Goal: Find specific page/section

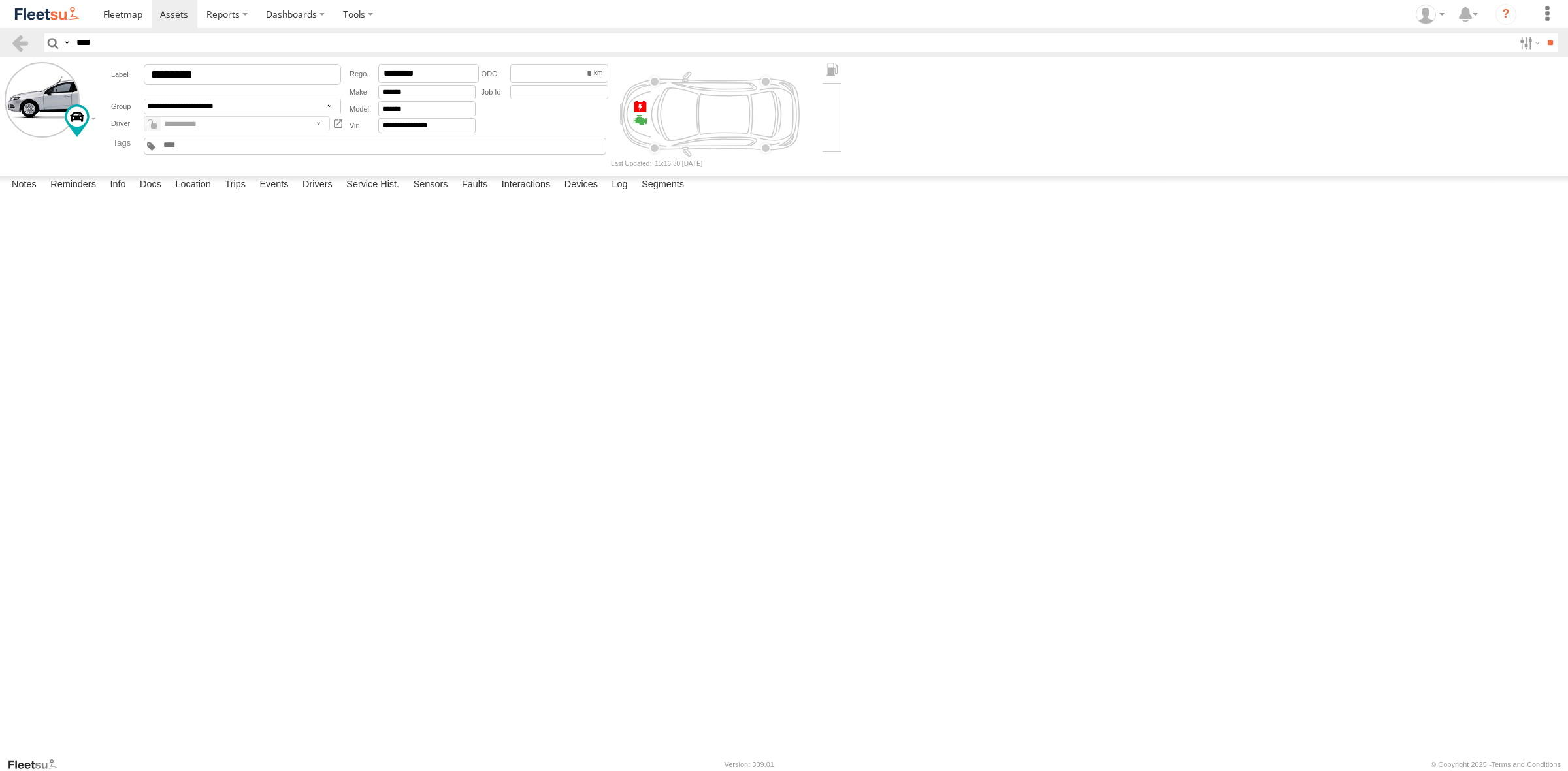
type input "****"
click at [1543, 33] on input "**" at bounding box center [1550, 43] width 15 height 19
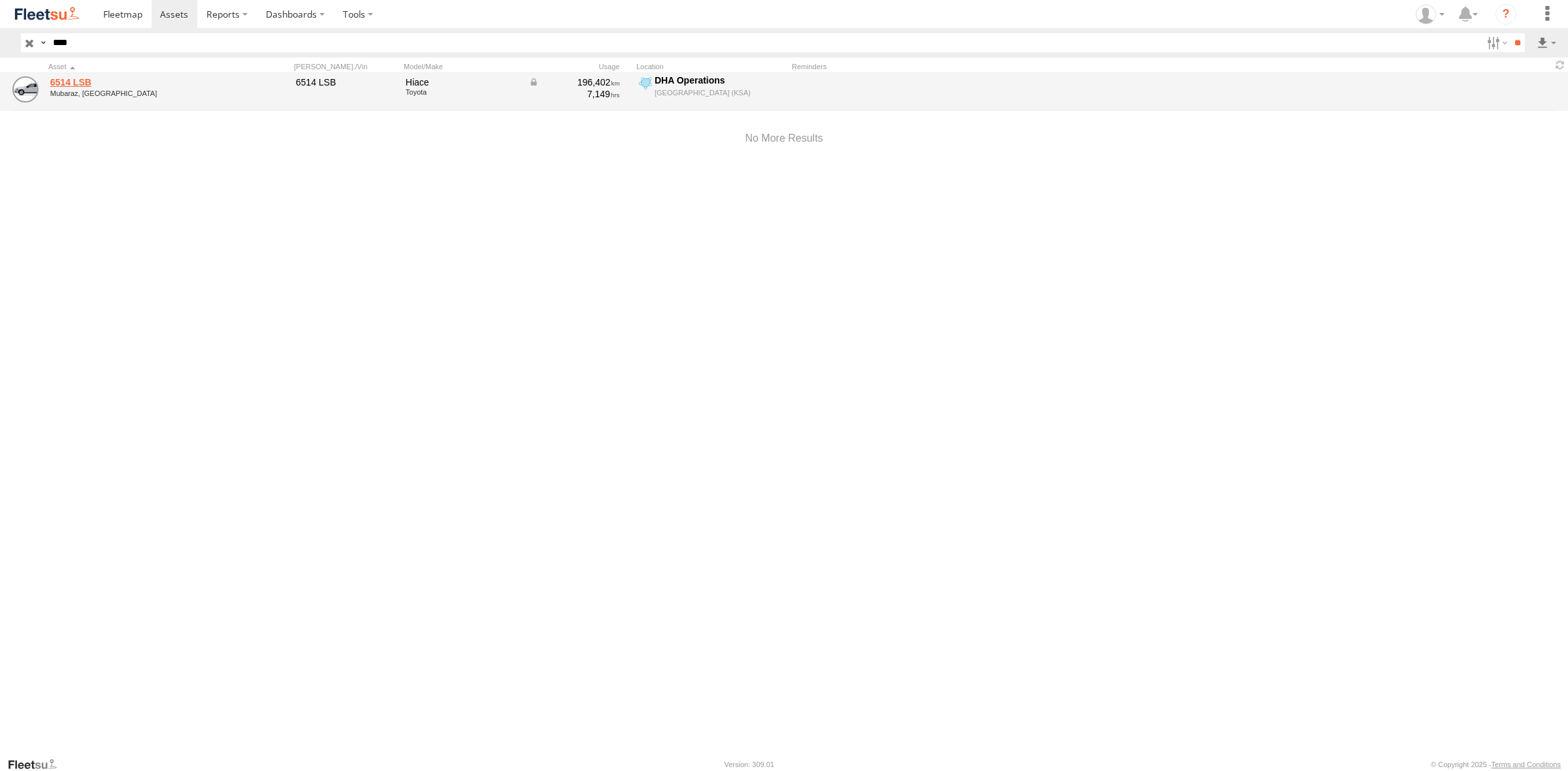
click at [80, 80] on link "6514 LSB" at bounding box center [140, 82] width 179 height 12
